Goal: Browse casually

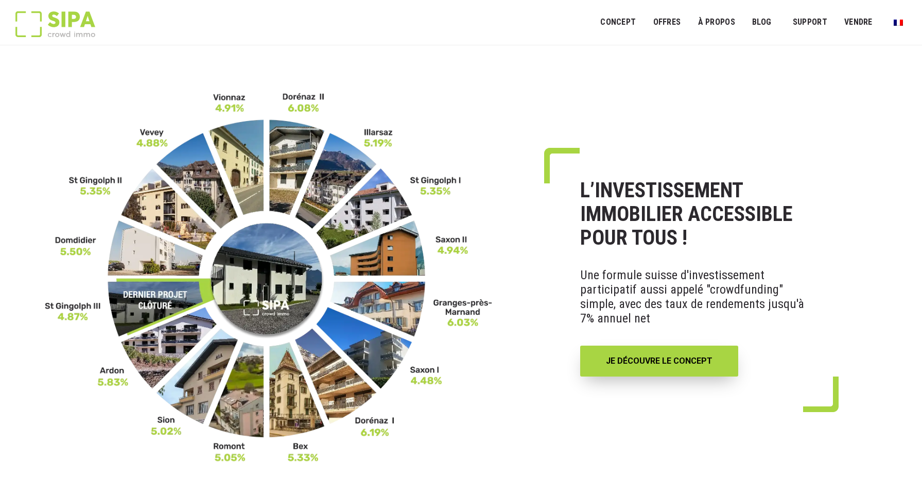
click at [246, 277] on img at bounding box center [269, 277] width 448 height 371
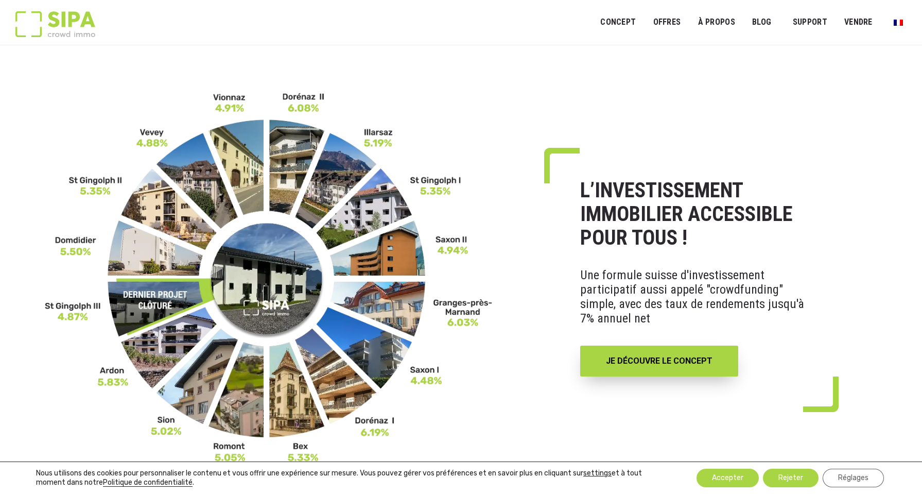
click at [482, 142] on img at bounding box center [269, 277] width 448 height 371
